Goal: Task Accomplishment & Management: Manage account settings

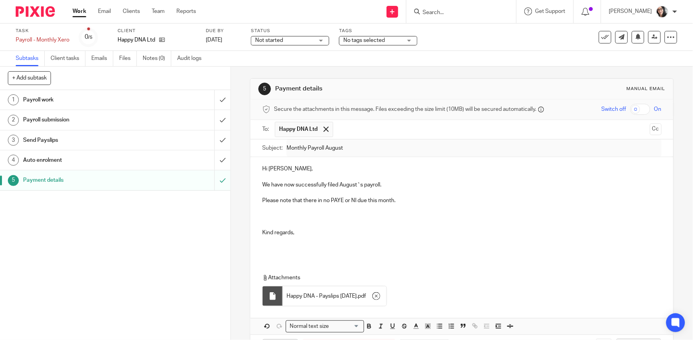
scroll to position [33, 0]
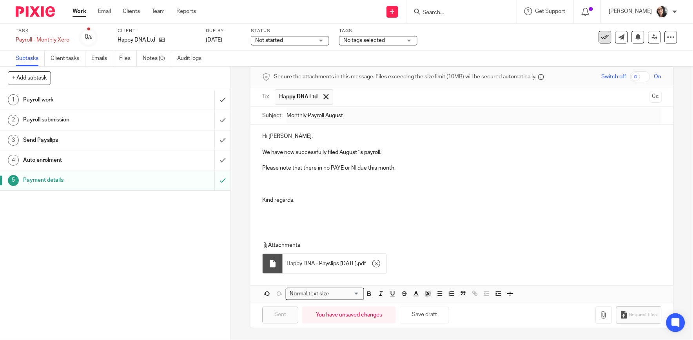
click at [601, 38] on icon at bounding box center [605, 37] width 8 height 8
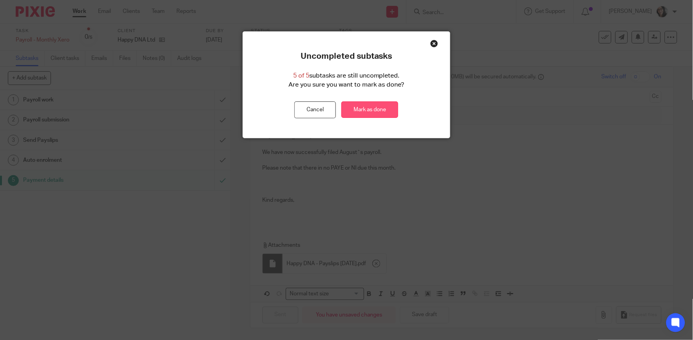
click at [366, 118] on link "Mark as done" at bounding box center [369, 110] width 57 height 17
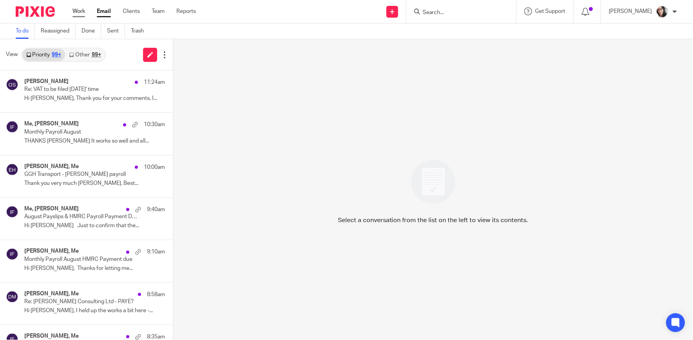
click at [83, 12] on link "Work" at bounding box center [79, 11] width 13 height 8
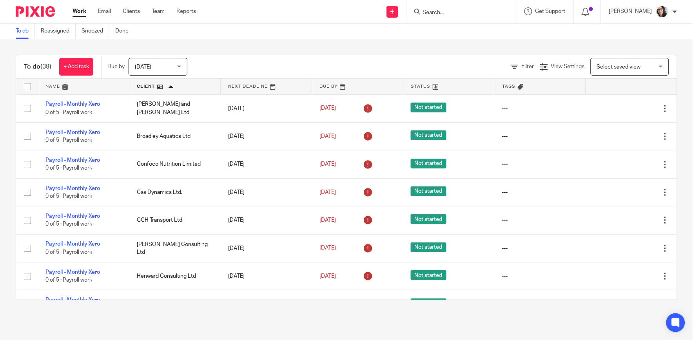
click at [143, 83] on link at bounding box center [174, 87] width 91 height 16
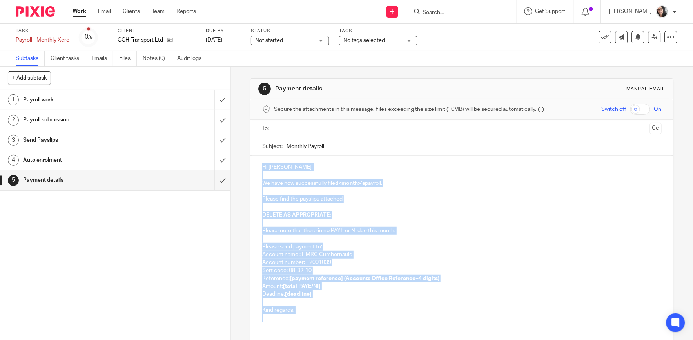
drag, startPoint x: 305, startPoint y: 323, endPoint x: 244, endPoint y: 170, distance: 165.0
click at [244, 170] on div "5 Payment details Manual email Secure the attachments in this message. Files ex…" at bounding box center [462, 204] width 462 height 274
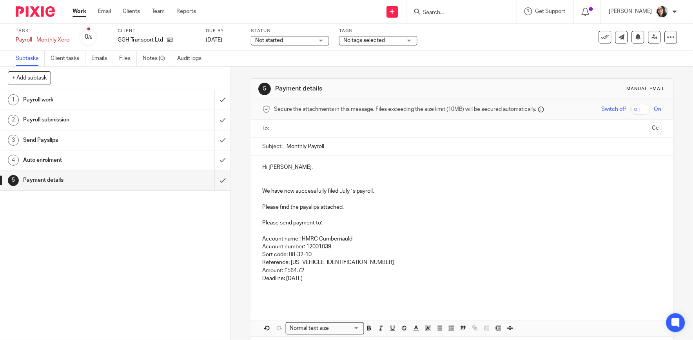
click at [341, 146] on input "Monthly Payroll" at bounding box center [473, 147] width 375 height 18
type input "Monthly Payroll August and P45"
click at [336, 132] on input "text" at bounding box center [462, 128] width 370 height 9
click at [343, 196] on p "We have now successfully filed July`s payroll." at bounding box center [461, 193] width 399 height 8
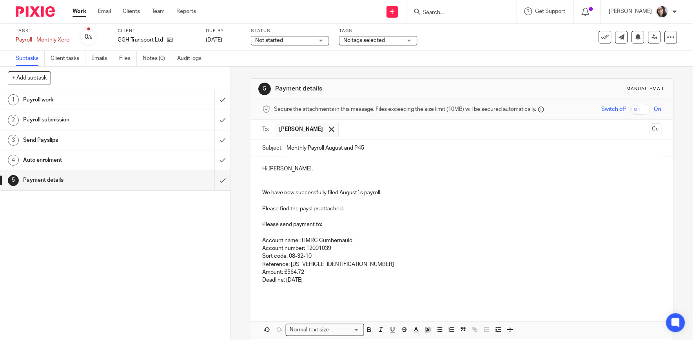
scroll to position [36, 0]
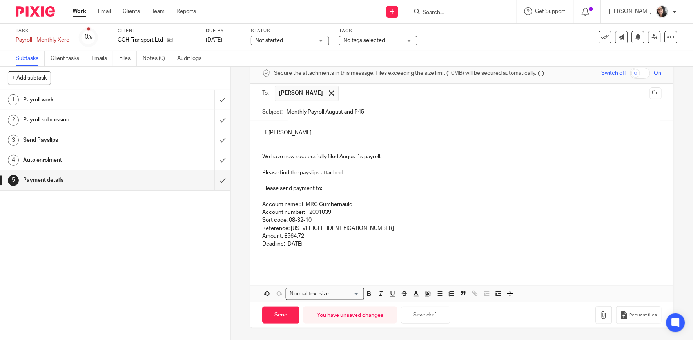
click at [345, 232] on p "Reference: 765PS001638682604" at bounding box center [461, 229] width 399 height 8
click at [311, 243] on p "Deadline: 22nd August 2025" at bounding box center [461, 244] width 399 height 8
drag, startPoint x: 305, startPoint y: 238, endPoint x: 286, endPoint y: 239, distance: 18.5
click at [286, 239] on p "Amount: £564.72" at bounding box center [461, 236] width 399 height 8
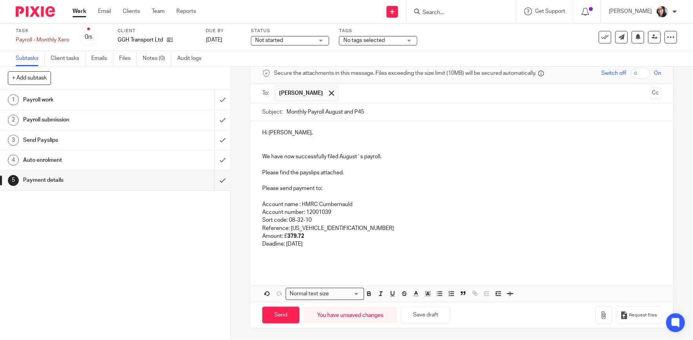
click at [299, 257] on p at bounding box center [461, 256] width 399 height 16
click at [383, 154] on p "We have now successfully filed August`s payroll." at bounding box center [461, 157] width 399 height 8
click at [367, 175] on p "Please find the payslips attached." at bounding box center [461, 173] width 399 height 8
click at [600, 319] on icon "button" at bounding box center [604, 316] width 8 height 8
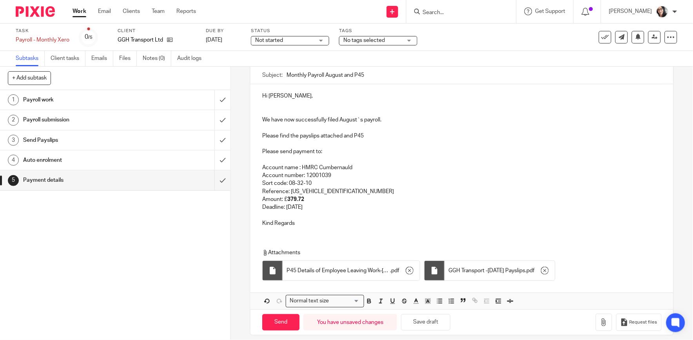
scroll to position [81, 0]
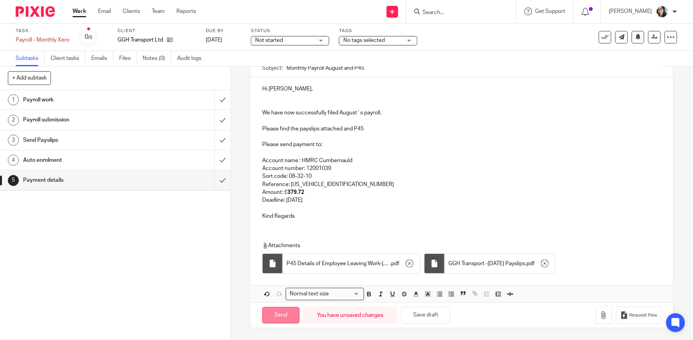
click at [284, 315] on input "Send" at bounding box center [280, 315] width 37 height 17
type input "Sent"
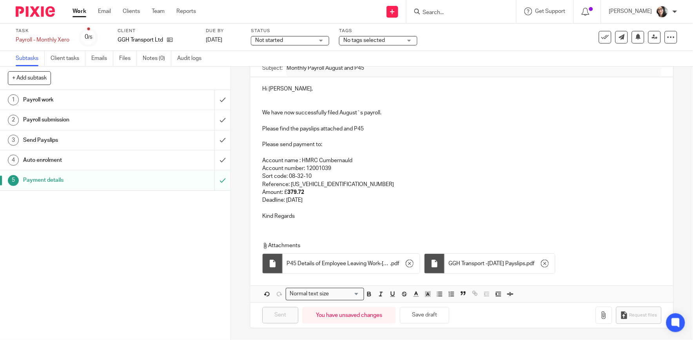
click at [601, 38] on icon at bounding box center [605, 37] width 8 height 8
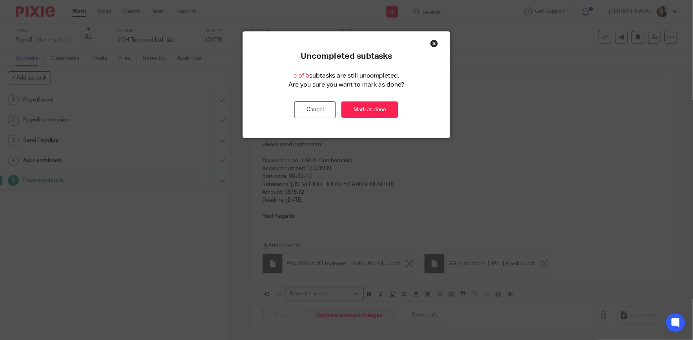
click at [398, 105] on div "Uncompleted subtasks 5 of 5 subtasks are still uncompleted. Are you sure you wa…" at bounding box center [346, 84] width 207 height 67
click at [375, 107] on link "Mark as done" at bounding box center [369, 110] width 57 height 17
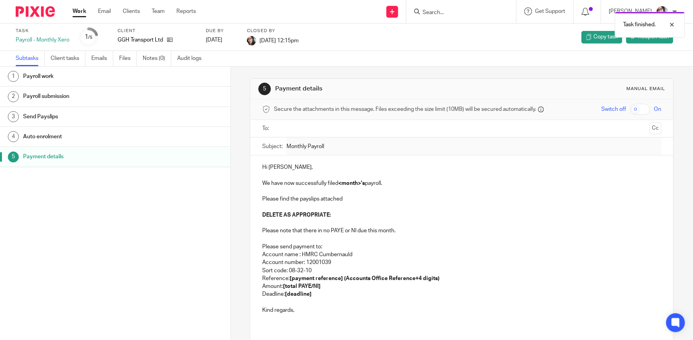
click at [80, 13] on link "Work" at bounding box center [80, 11] width 14 height 8
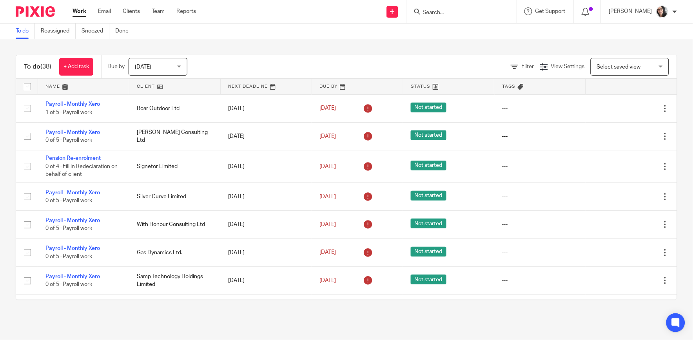
click at [143, 89] on link at bounding box center [174, 87] width 91 height 16
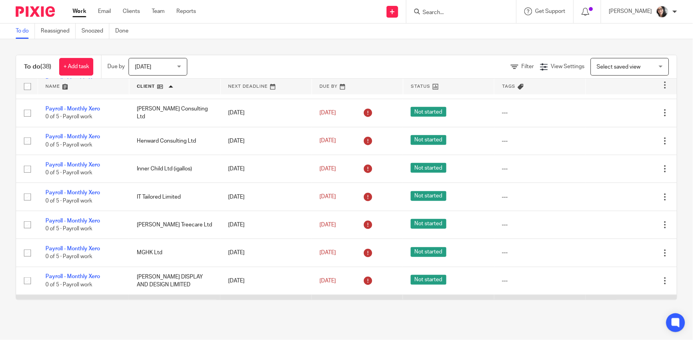
scroll to position [87, 0]
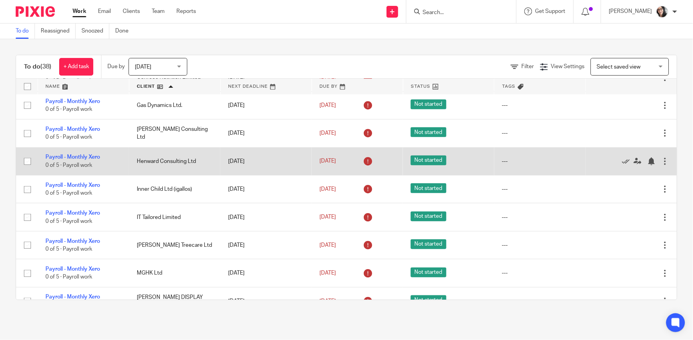
click at [649, 163] on td "Edit task Delete" at bounding box center [631, 161] width 91 height 28
click at [661, 163] on div at bounding box center [665, 162] width 8 height 8
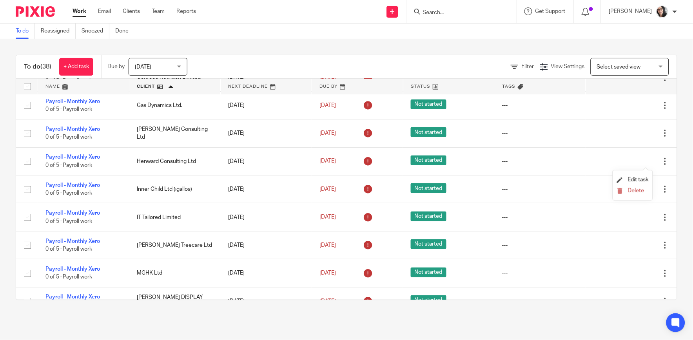
click at [638, 187] on li "Delete" at bounding box center [633, 191] width 32 height 10
click at [638, 189] on span "Delete" at bounding box center [636, 190] width 16 height 5
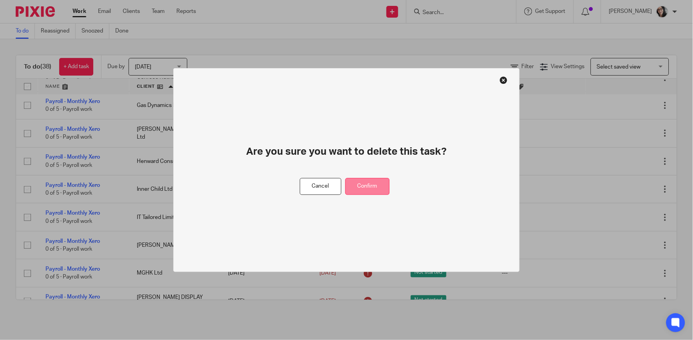
click at [368, 190] on button "Confirm" at bounding box center [367, 186] width 44 height 17
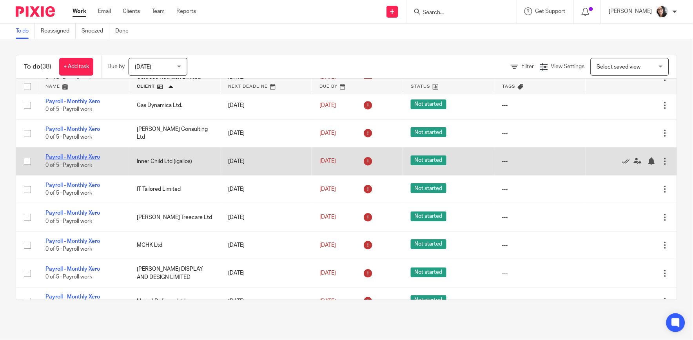
click at [79, 159] on link "Payroll - Monthly Xero" at bounding box center [72, 156] width 54 height 5
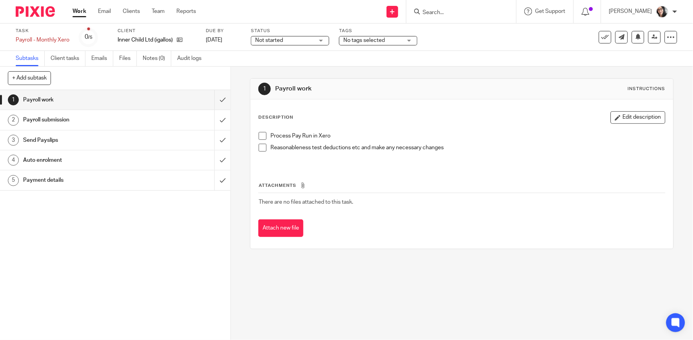
click at [61, 181] on h1 "Payment details" at bounding box center [84, 180] width 122 height 12
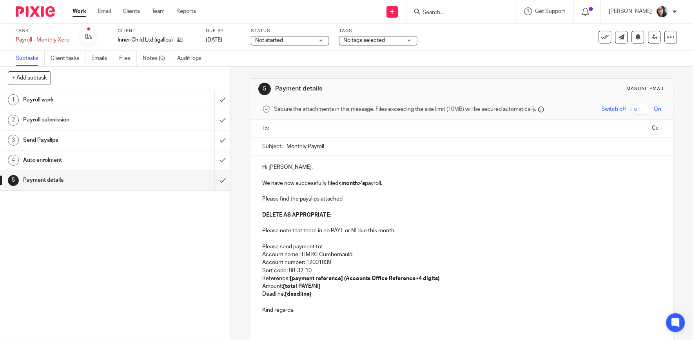
click at [286, 128] on input "text" at bounding box center [462, 128] width 370 height 9
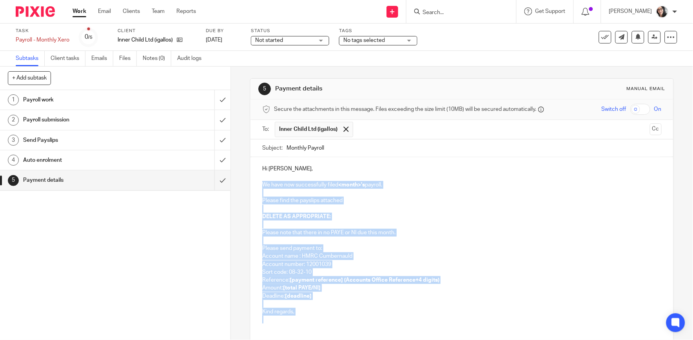
drag, startPoint x: 286, startPoint y: 328, endPoint x: 248, endPoint y: 188, distance: 144.8
click at [250, 188] on div "Hi [PERSON_NAME], We have now successfully filed <month>'s payroll. Please find…" at bounding box center [461, 243] width 422 height 172
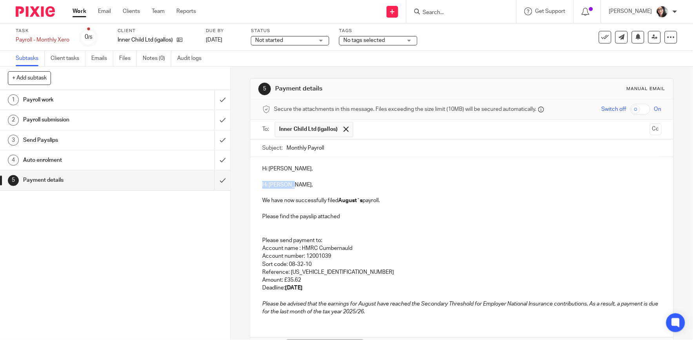
drag, startPoint x: 289, startPoint y: 187, endPoint x: 254, endPoint y: 186, distance: 35.3
click at [254, 186] on div "Hi [PERSON_NAME], Hi [PERSON_NAME], We have now successfully filed August`s pay…" at bounding box center [461, 239] width 422 height 165
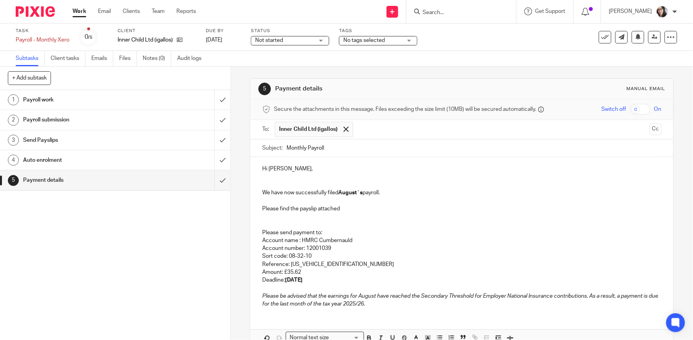
click at [354, 145] on input "Monthly Payroll" at bounding box center [473, 149] width 375 height 18
type input "Monthly Payroll August HMRC payment due"
click at [346, 283] on p "Deadline: [DATE]" at bounding box center [461, 280] width 399 height 8
drag, startPoint x: 355, startPoint y: 283, endPoint x: 253, endPoint y: 226, distance: 117.7
click at [253, 226] on div "Hi [PERSON_NAME], We have now successfully filed August`s payroll. Please find …" at bounding box center [461, 235] width 422 height 157
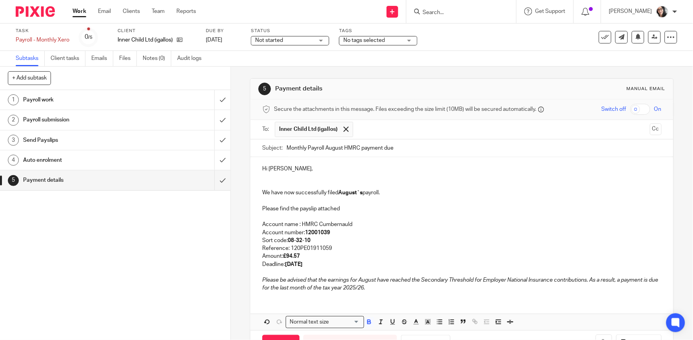
click at [328, 251] on p "Reference: 120PE01911059" at bounding box center [461, 249] width 399 height 8
click at [303, 266] on strong "[DATE]" at bounding box center [294, 264] width 18 height 5
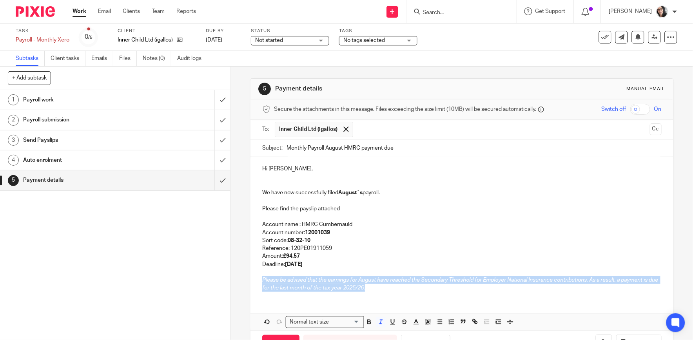
drag, startPoint x: 390, startPoint y: 289, endPoint x: 253, endPoint y: 281, distance: 137.4
click at [253, 281] on div "Hi [PERSON_NAME], We have now successfully filed August`s payroll. Please find …" at bounding box center [461, 227] width 422 height 141
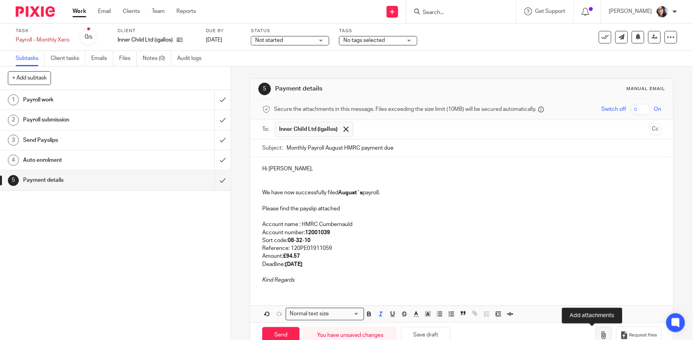
click at [596, 332] on button "button" at bounding box center [604, 336] width 16 height 18
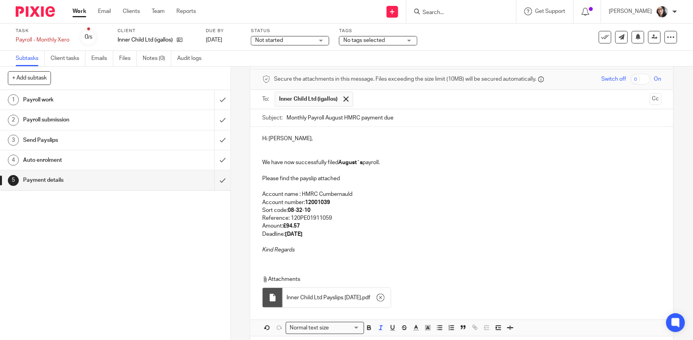
scroll to position [65, 0]
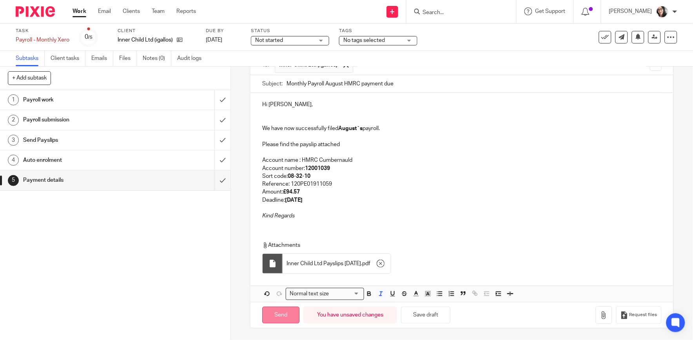
click at [280, 316] on input "Send" at bounding box center [280, 315] width 37 height 17
type input "Sent"
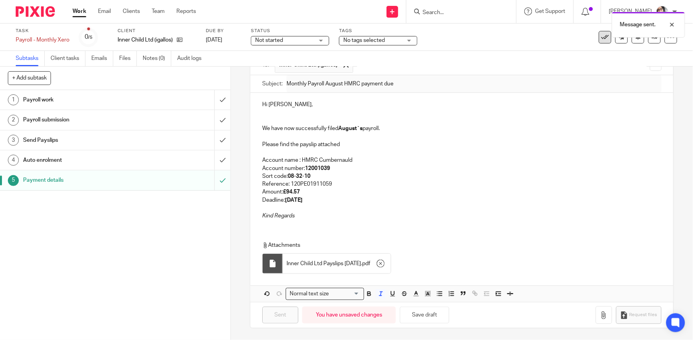
click at [598, 37] on div "Message sent." at bounding box center [515, 23] width 339 height 30
click at [601, 36] on icon at bounding box center [605, 37] width 8 height 8
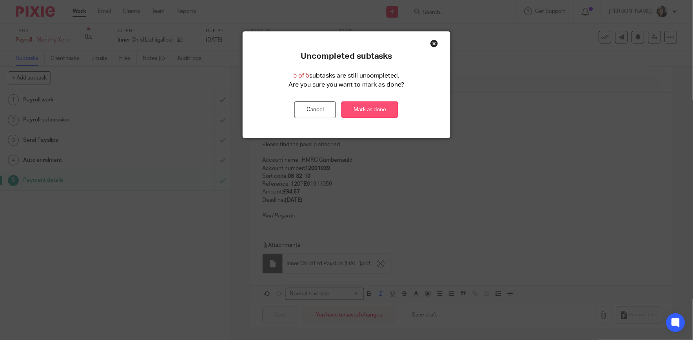
click at [371, 109] on link "Mark as done" at bounding box center [369, 110] width 57 height 17
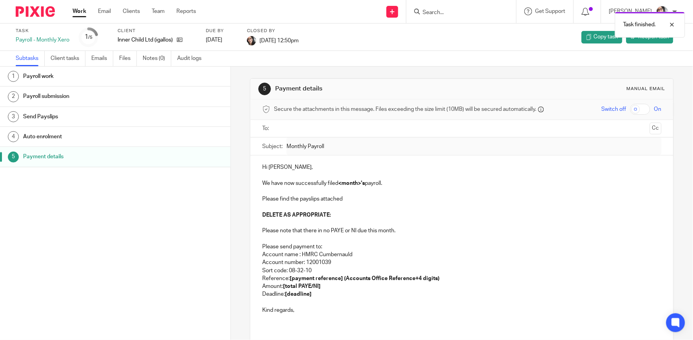
click at [83, 13] on link "Work" at bounding box center [80, 11] width 14 height 8
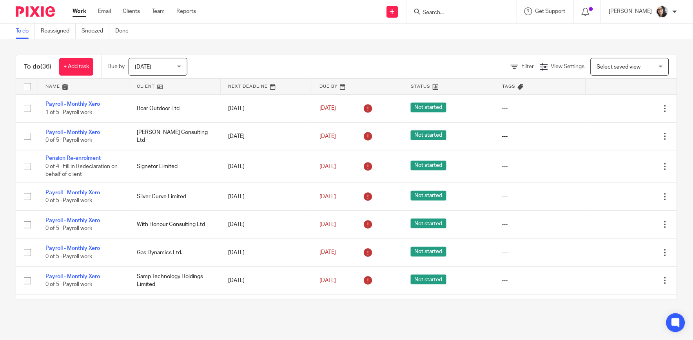
click at [145, 87] on link at bounding box center [174, 87] width 91 height 16
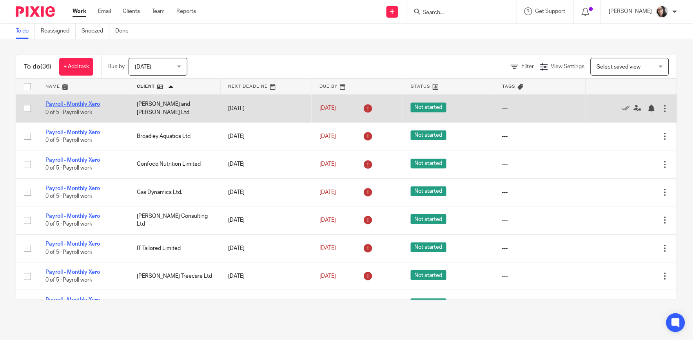
click at [87, 103] on link "Payroll - Monthly Xero" at bounding box center [72, 104] width 54 height 5
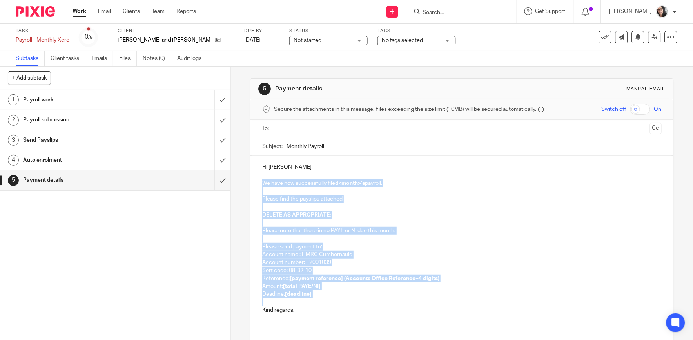
drag, startPoint x: 312, startPoint y: 301, endPoint x: 254, endPoint y: 183, distance: 130.9
click at [254, 183] on div "Hi [PERSON_NAME], We have now successfully filed <month>'s payroll. Please find…" at bounding box center [461, 242] width 422 height 172
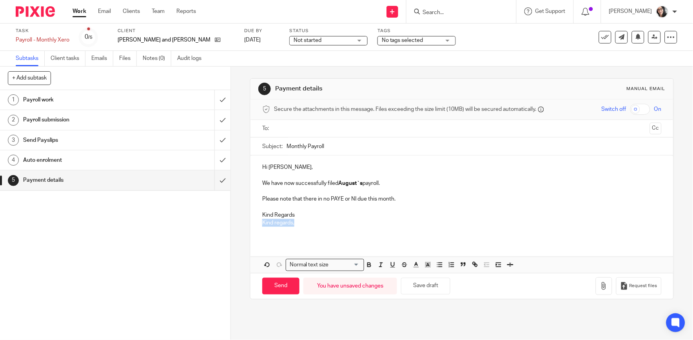
drag, startPoint x: 295, startPoint y: 225, endPoint x: 261, endPoint y: 224, distance: 34.1
click at [262, 224] on p "Kind regards," at bounding box center [461, 223] width 399 height 8
drag, startPoint x: 294, startPoint y: 215, endPoint x: 260, endPoint y: 214, distance: 34.5
click at [262, 214] on p "Kind Regards" at bounding box center [461, 215] width 399 height 8
click at [348, 142] on input "Monthly Payroll" at bounding box center [473, 147] width 375 height 18
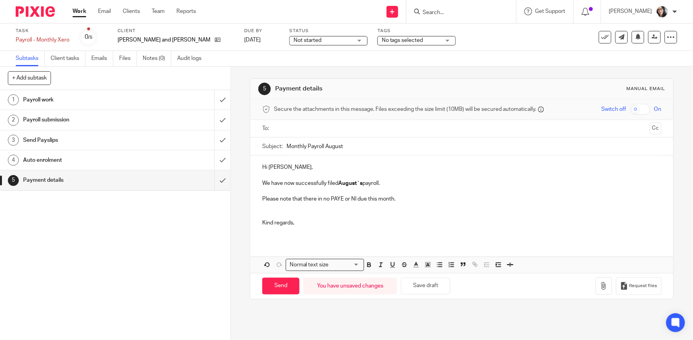
type input "Monthly Payroll August"
click at [324, 130] on input "text" at bounding box center [462, 128] width 370 height 9
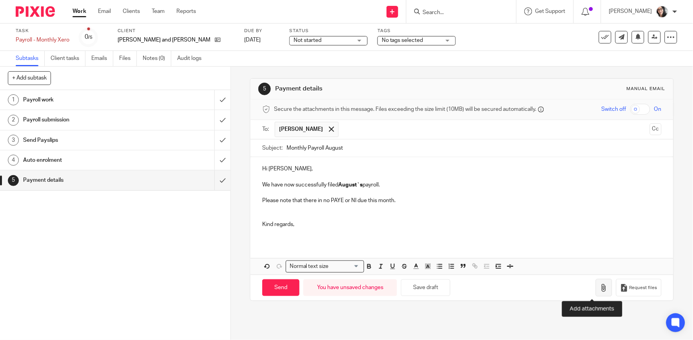
click at [600, 291] on icon "button" at bounding box center [604, 288] width 8 height 8
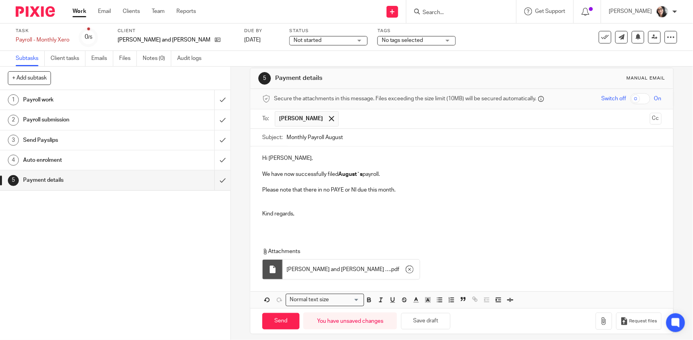
scroll to position [17, 0]
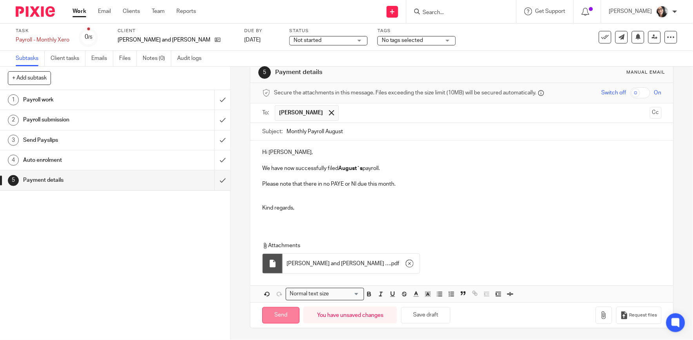
click at [290, 312] on input "Send" at bounding box center [280, 315] width 37 height 17
type input "Sent"
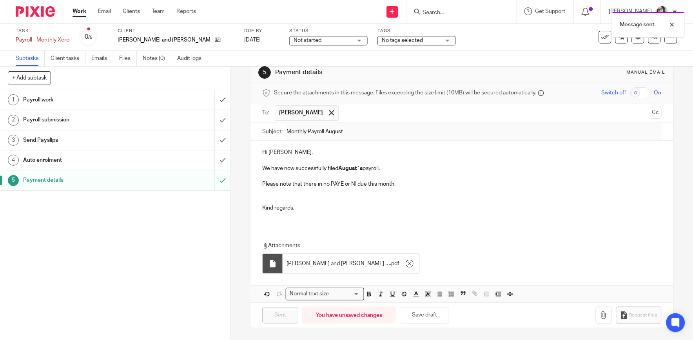
click at [596, 36] on div "Message sent." at bounding box center [515, 23] width 339 height 30
click at [595, 37] on div "Message sent." at bounding box center [515, 23] width 339 height 30
click at [601, 39] on icon at bounding box center [605, 37] width 8 height 8
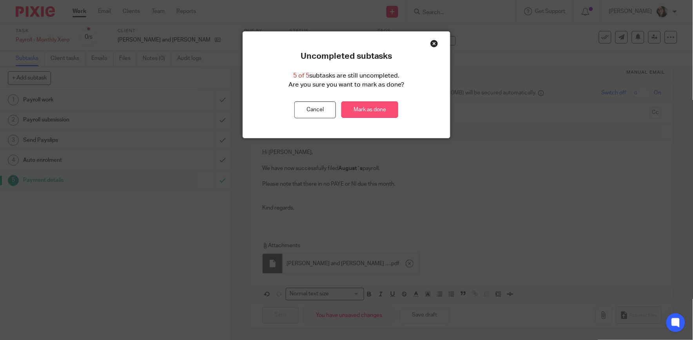
click at [385, 111] on link "Mark as done" at bounding box center [369, 110] width 57 height 17
